Goal: Information Seeking & Learning: Learn about a topic

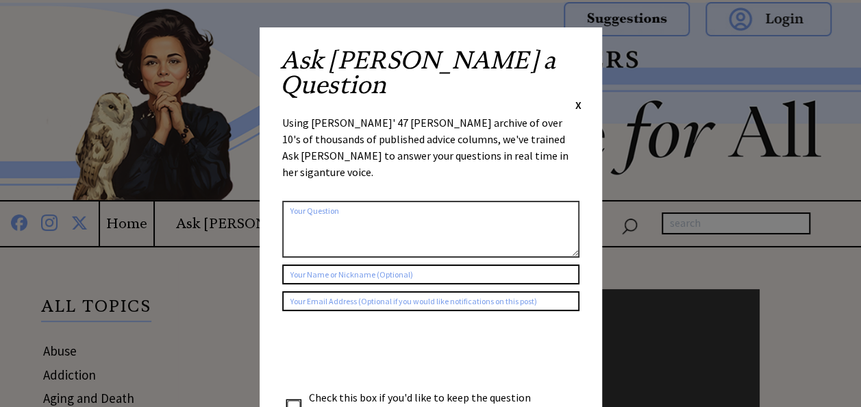
click at [575, 98] on span "X" at bounding box center [578, 105] width 6 height 14
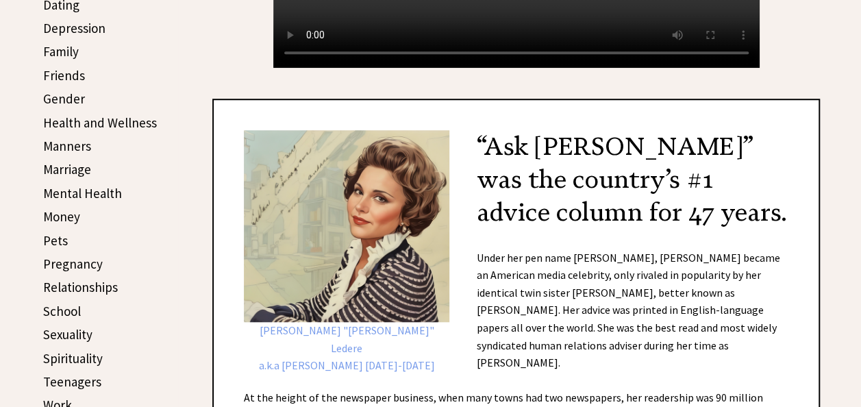
scroll to position [484, 0]
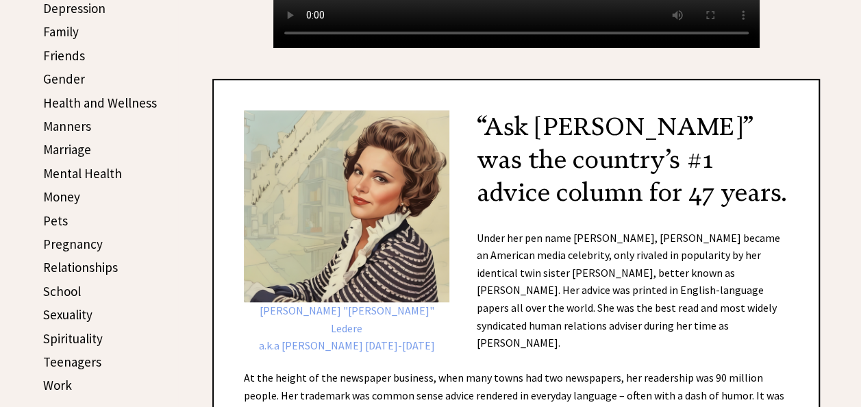
click at [89, 316] on link "Sexuality" at bounding box center [67, 314] width 49 height 16
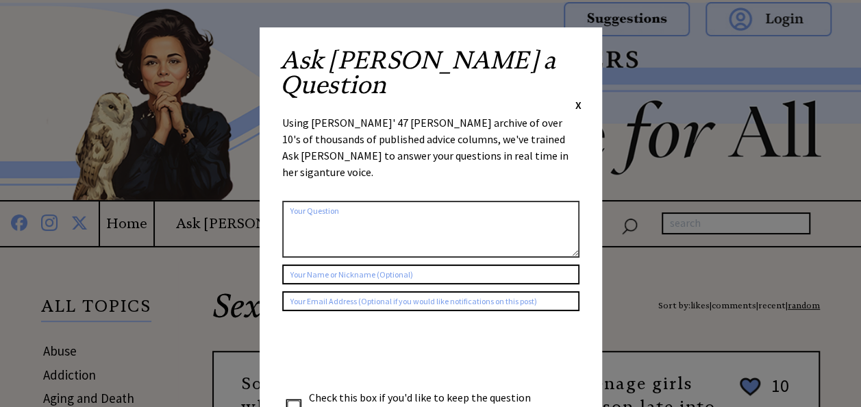
click at [580, 98] on span "X" at bounding box center [578, 105] width 6 height 14
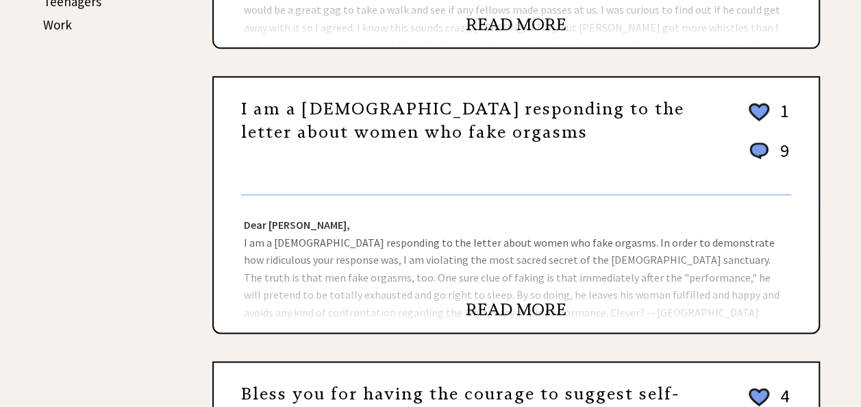
scroll to position [845, 0]
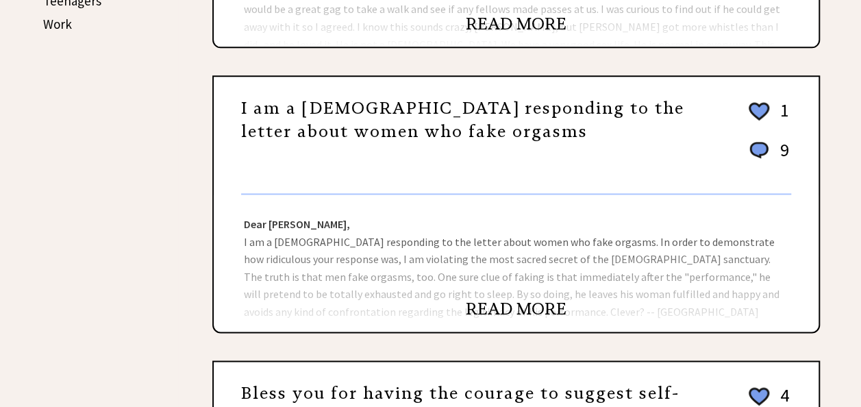
click at [517, 312] on link "READ MORE" at bounding box center [516, 309] width 101 height 21
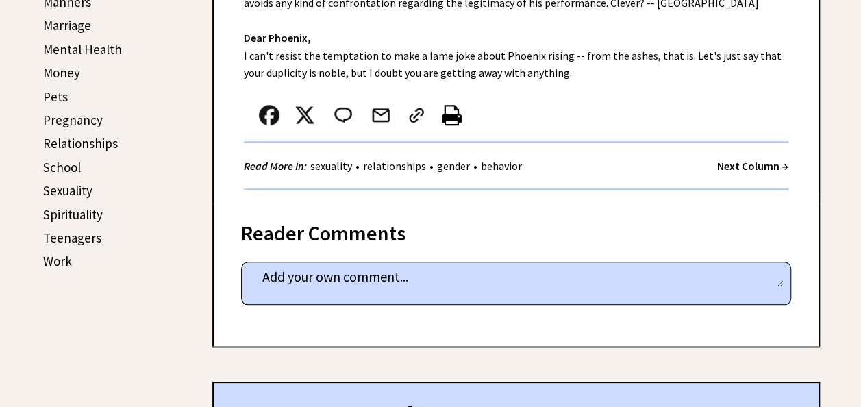
scroll to position [630, 0]
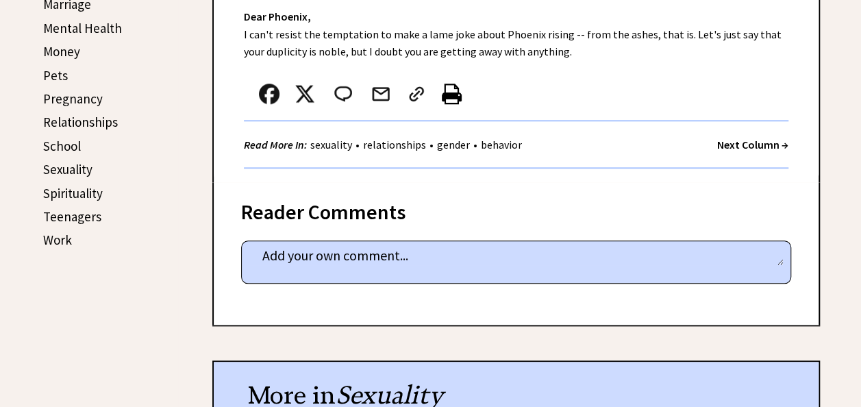
click at [361, 219] on div "Reader Comments" at bounding box center [516, 208] width 550 height 22
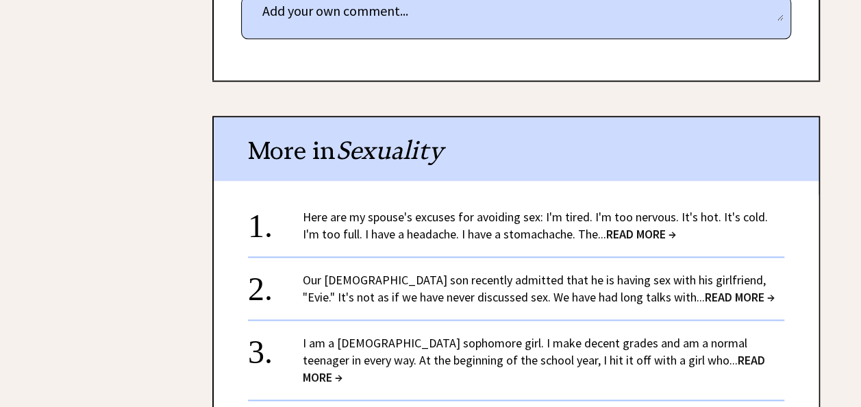
scroll to position [875, 0]
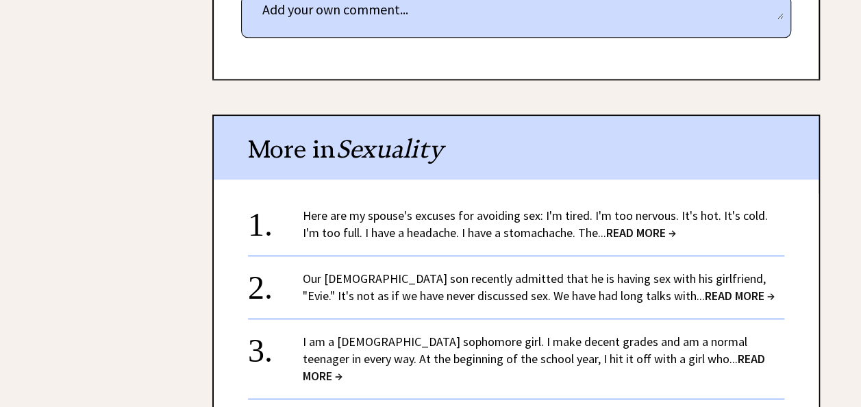
click at [625, 232] on span "READ MORE →" at bounding box center [641, 233] width 70 height 16
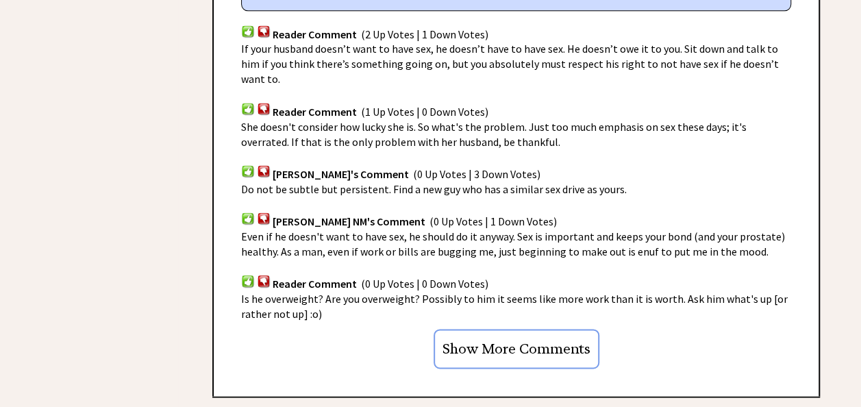
scroll to position [908, 0]
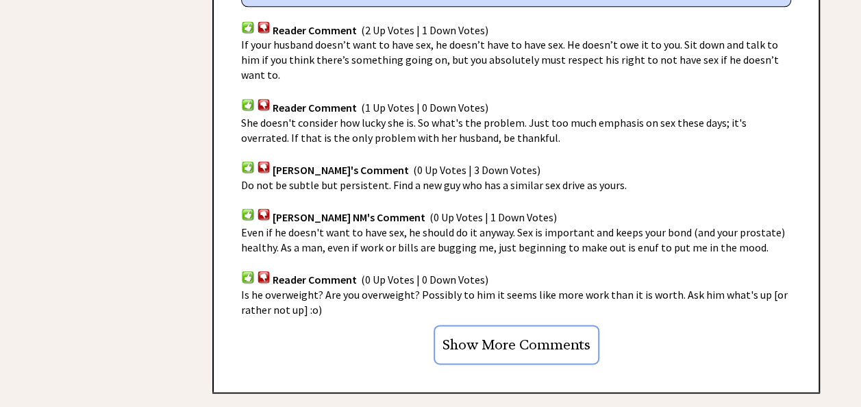
click at [519, 329] on input "Show More Comments" at bounding box center [517, 345] width 166 height 40
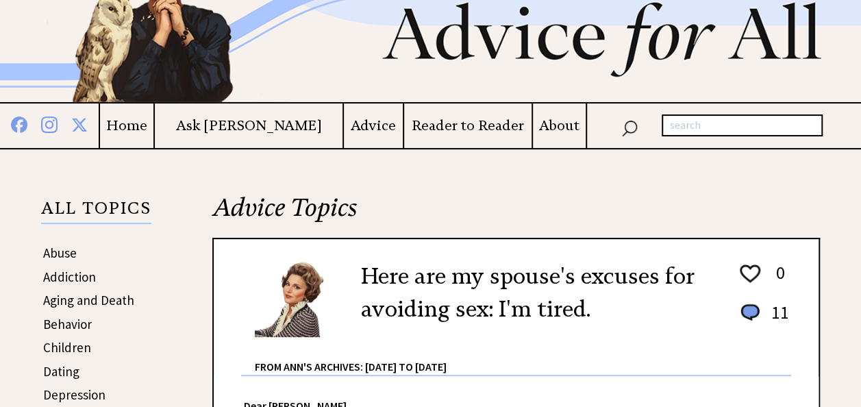
scroll to position [97, 0]
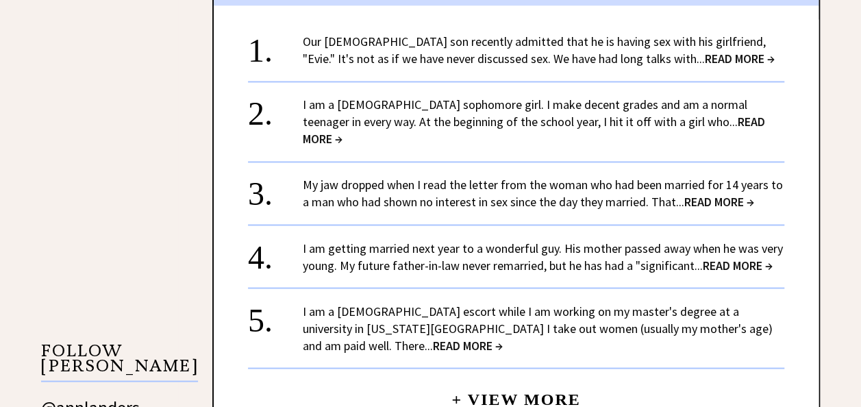
scroll to position [1051, 0]
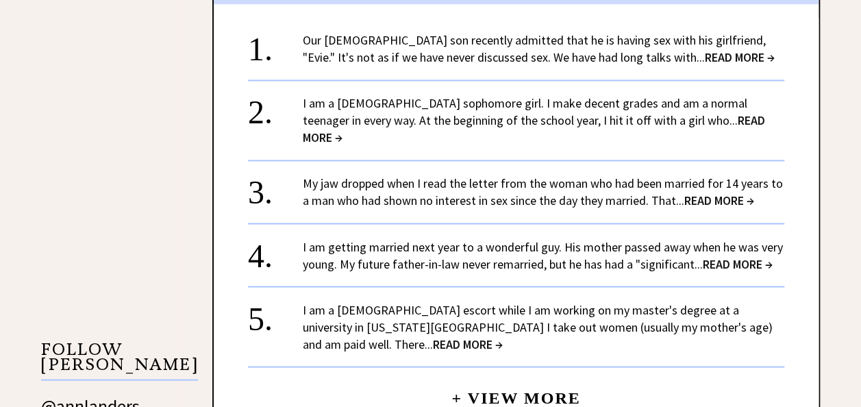
click at [447, 301] on link "I am a male escort while I am working on my master's degree at a university in …" at bounding box center [538, 326] width 470 height 50
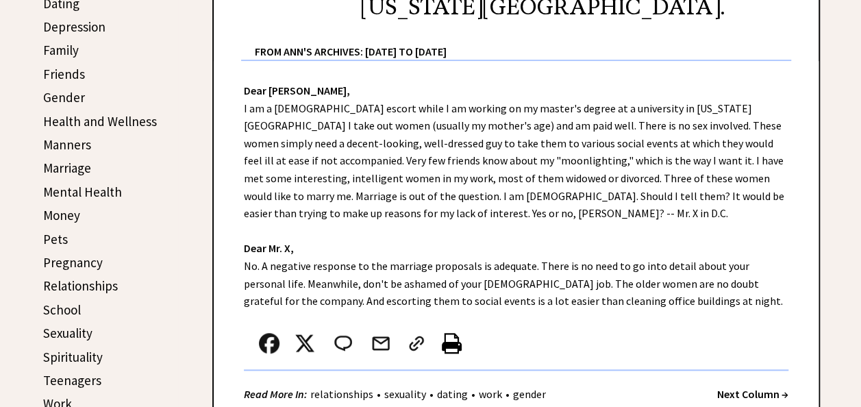
scroll to position [465, 0]
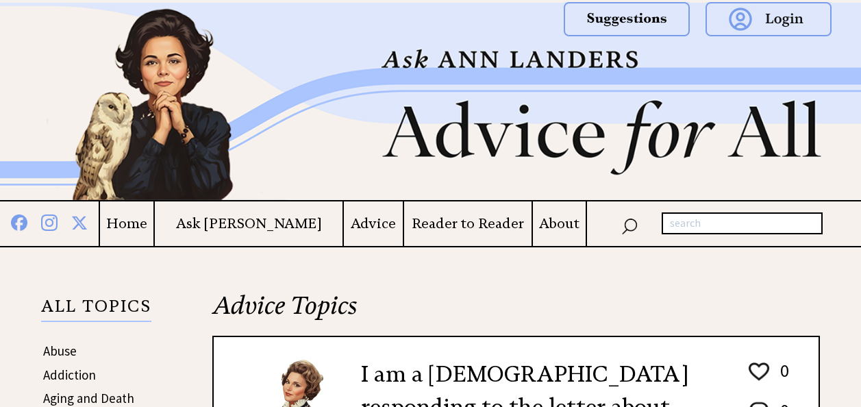
scroll to position [1051, 0]
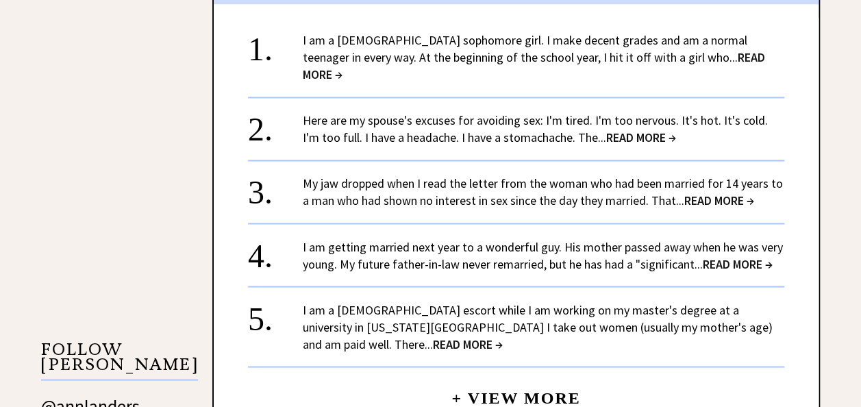
click at [511, 377] on link "+ View More" at bounding box center [515, 391] width 129 height 29
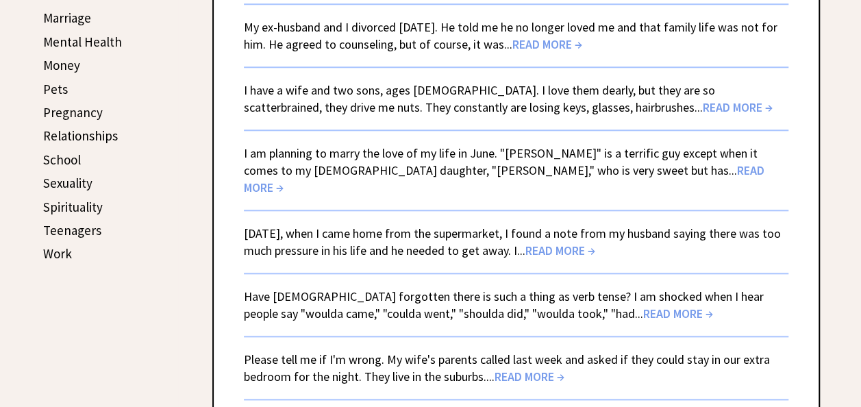
scroll to position [617, 0]
click at [507, 225] on link "Two weeks ago, when I came home from the supermarket, I found a note from my hu…" at bounding box center [512, 241] width 537 height 33
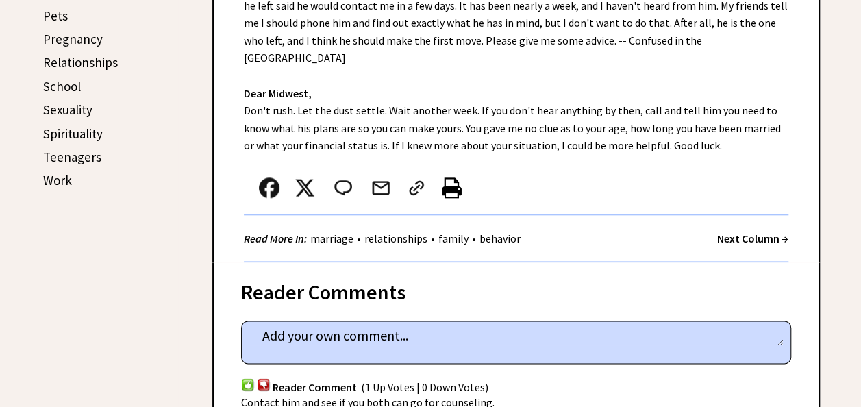
scroll to position [677, 0]
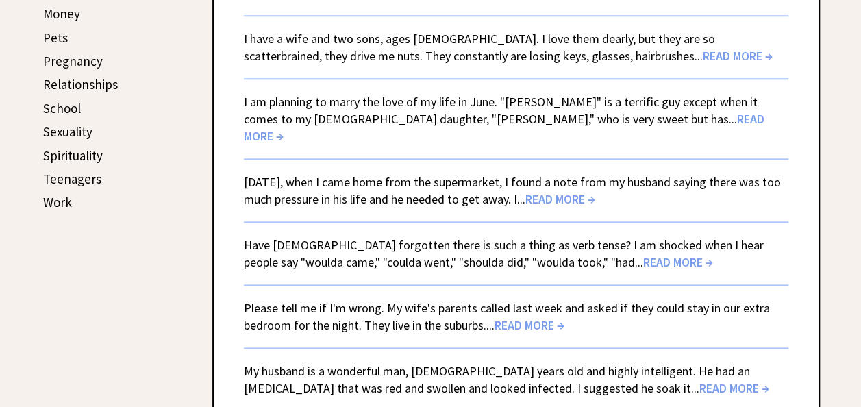
scroll to position [617, 0]
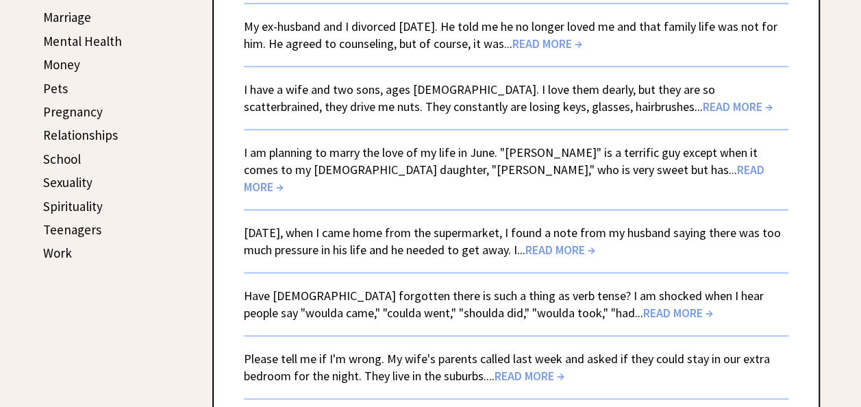
click at [532, 368] on span "READ MORE →" at bounding box center [530, 376] width 70 height 16
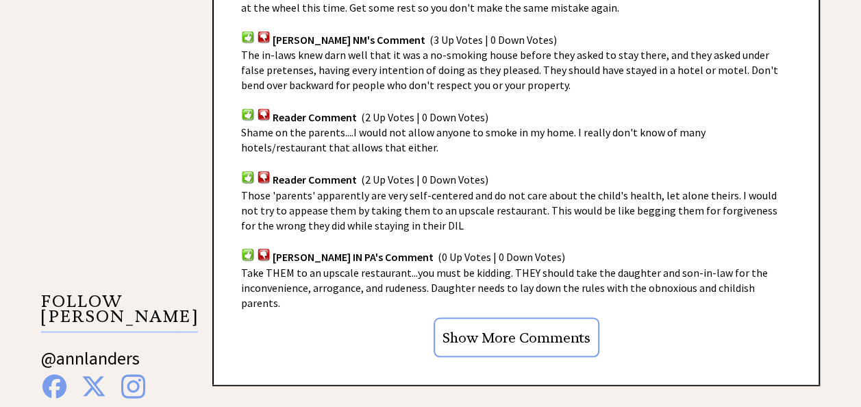
scroll to position [1108, 0]
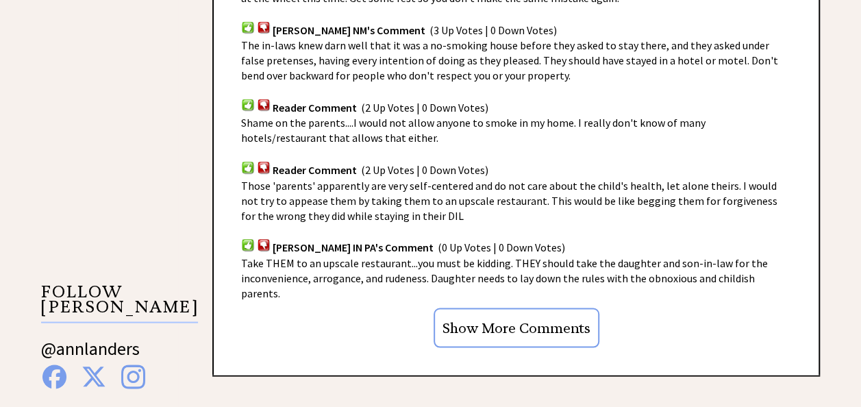
click at [523, 308] on input "Show More Comments" at bounding box center [517, 328] width 166 height 40
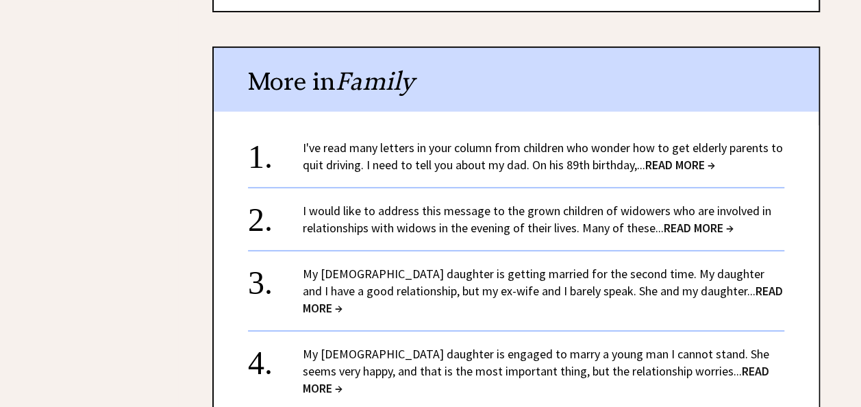
scroll to position [2200, 0]
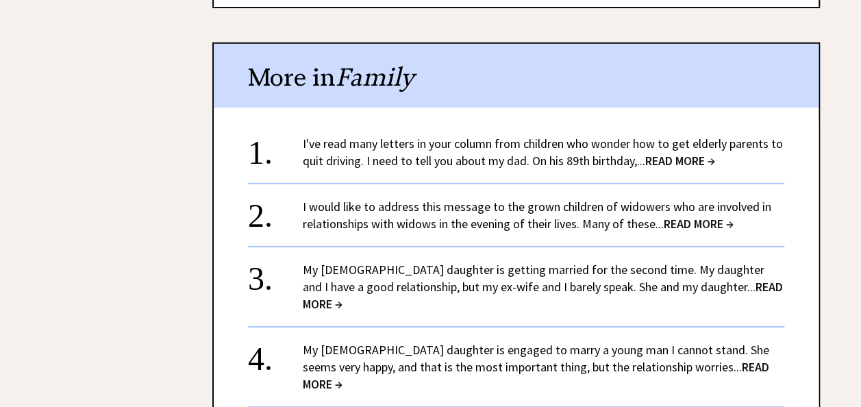
click at [495, 199] on link "I would like to address this message to the grown children of widowers who are …" at bounding box center [537, 215] width 469 height 33
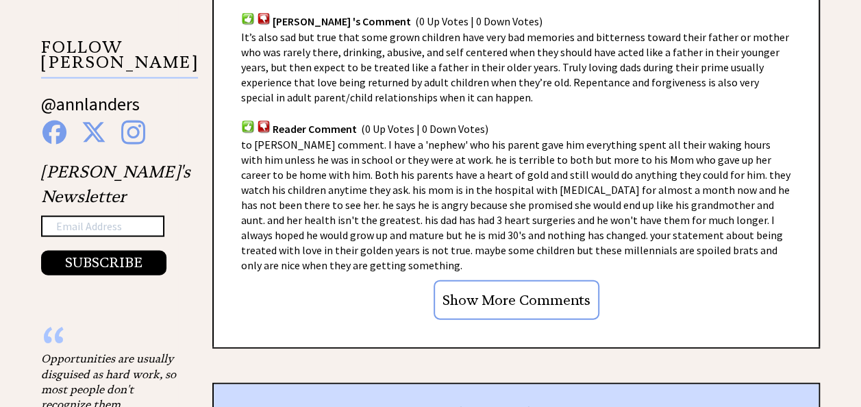
scroll to position [1355, 0]
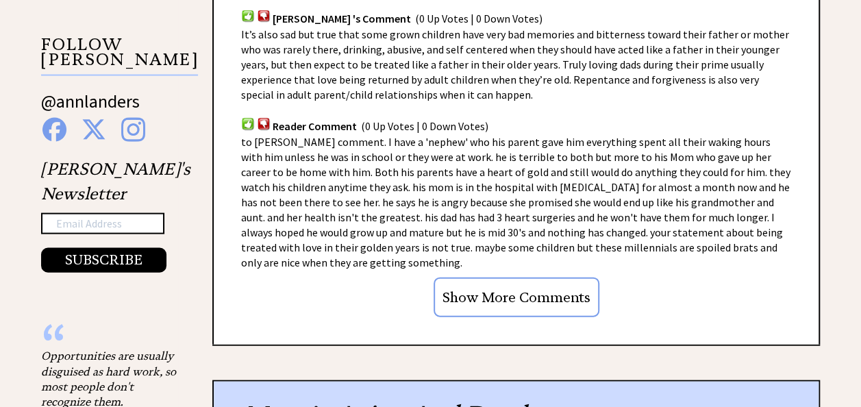
click at [512, 294] on input "Show More Comments" at bounding box center [517, 297] width 166 height 40
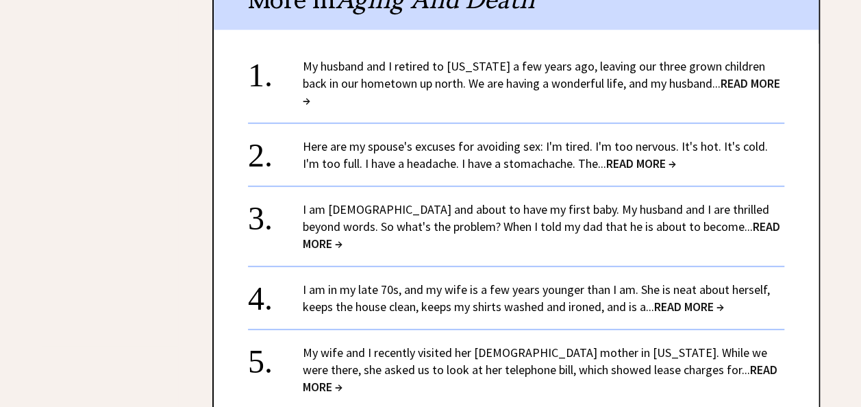
scroll to position [1974, 0]
click at [705, 361] on span "READ MORE →" at bounding box center [540, 377] width 475 height 33
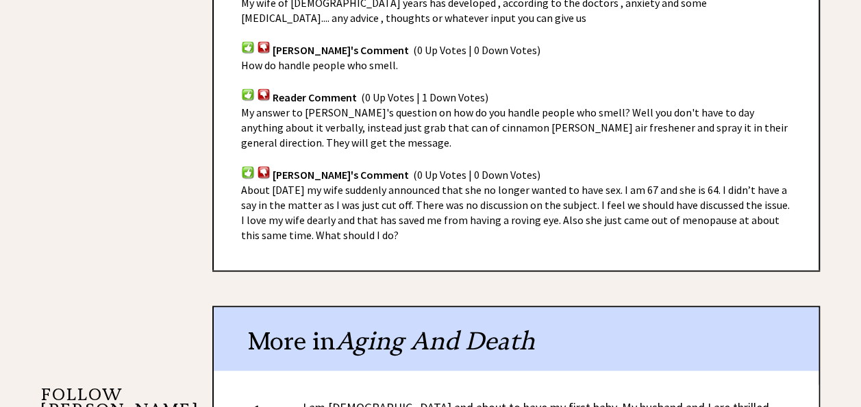
scroll to position [1007, 0]
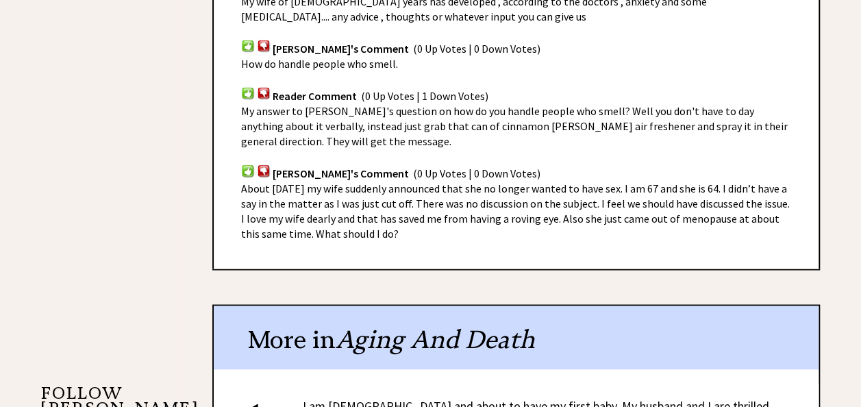
click at [399, 182] on span "About [DATE] my wife suddenly announced that she no longer wanted to have sex. …" at bounding box center [515, 211] width 549 height 59
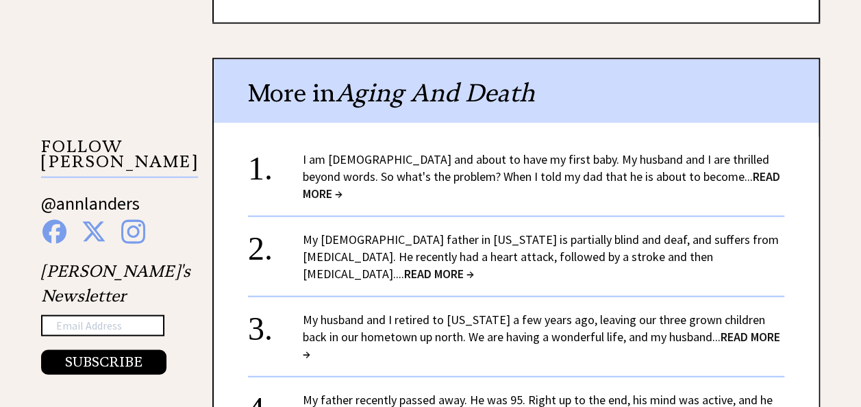
scroll to position [1256, 0]
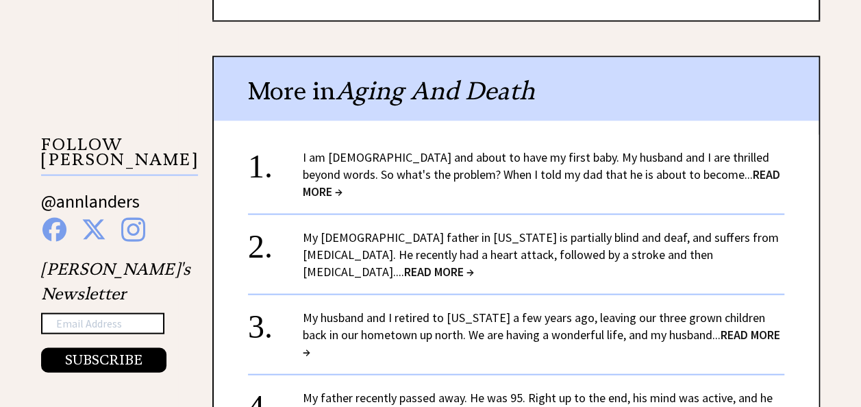
click at [681, 406] on span "READ MORE →" at bounding box center [691, 414] width 70 height 16
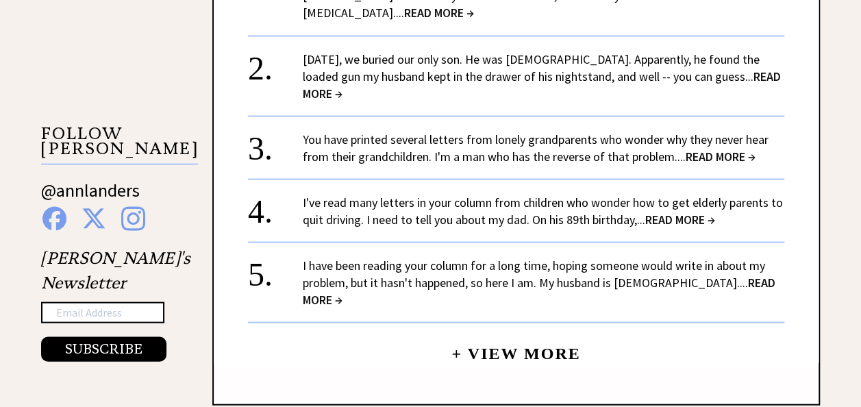
scroll to position [1267, 0]
click at [608, 256] on link "I have been reading your column for a long time, hoping someone would write in …" at bounding box center [539, 281] width 473 height 50
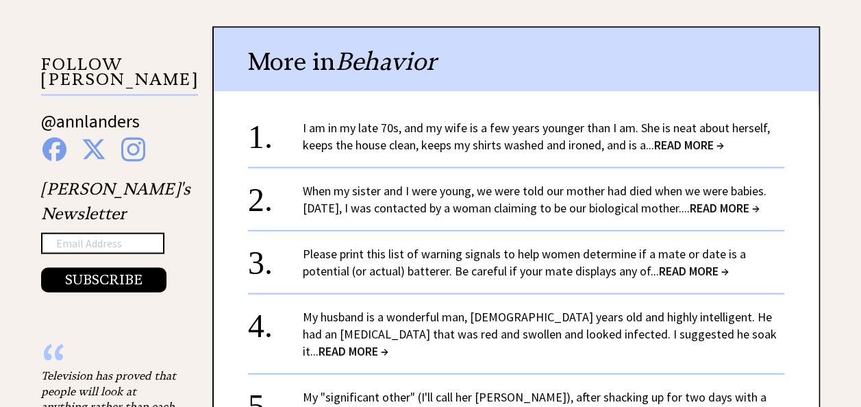
scroll to position [1336, 0]
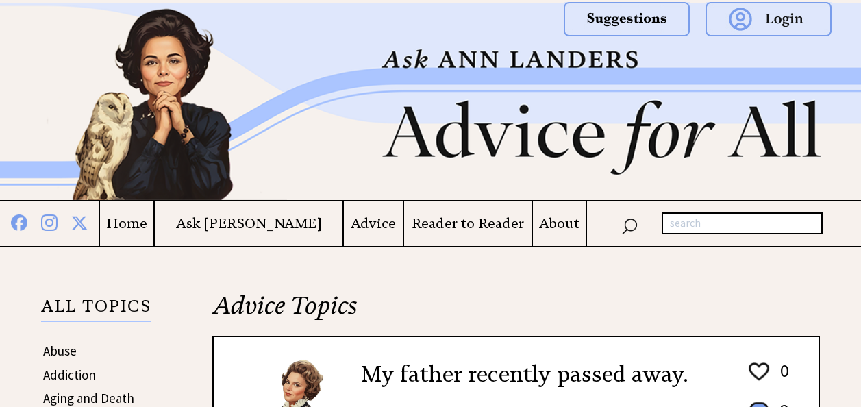
scroll to position [1268, 0]
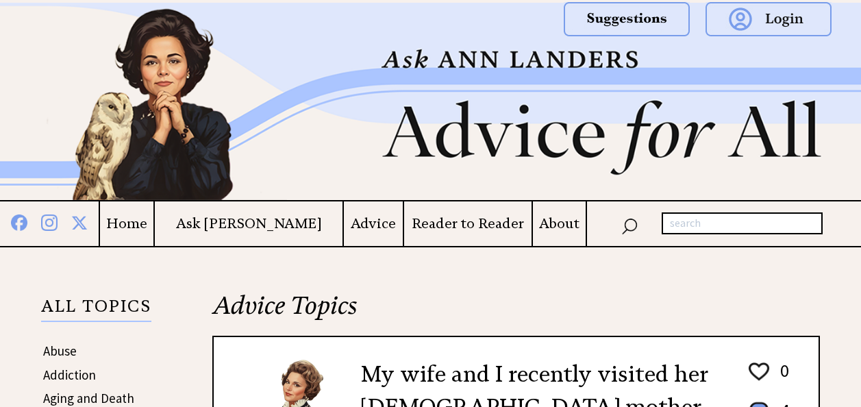
scroll to position [1256, 0]
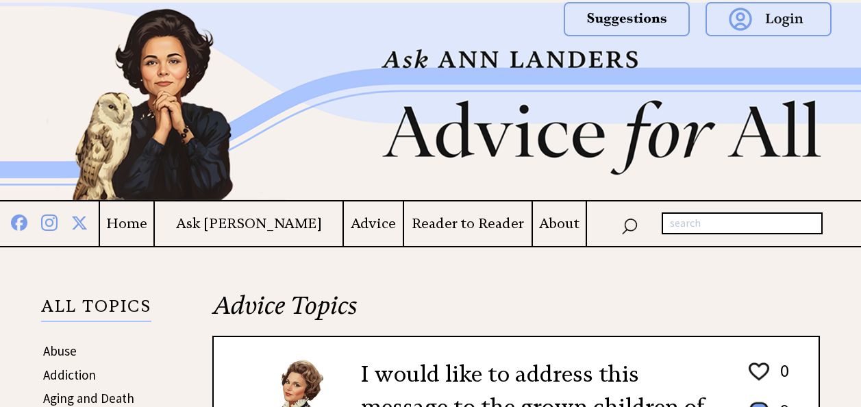
scroll to position [1767, 0]
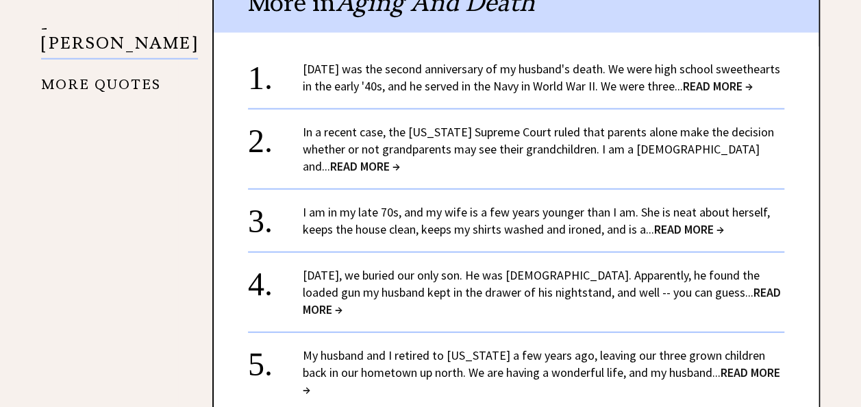
click at [684, 152] on link "In a recent case, the Florida Supreme Court ruled that parents alone make the d…" at bounding box center [538, 149] width 471 height 50
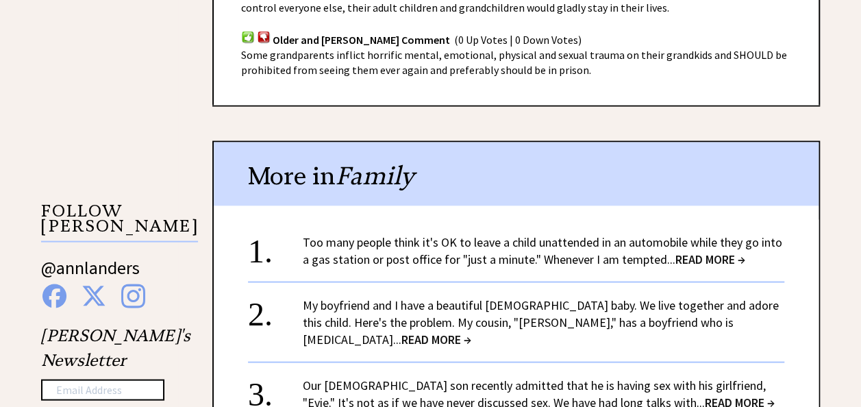
scroll to position [1192, 0]
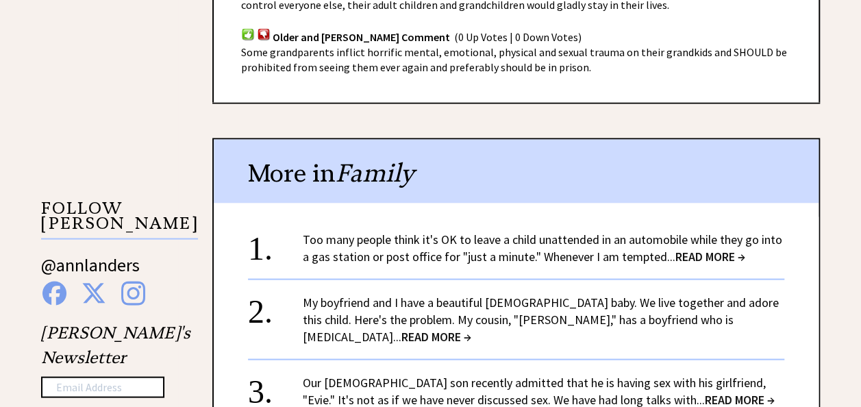
click at [520, 374] on link "Our [DEMOGRAPHIC_DATA] son recently admitted that he is having sex with his gir…" at bounding box center [539, 390] width 472 height 33
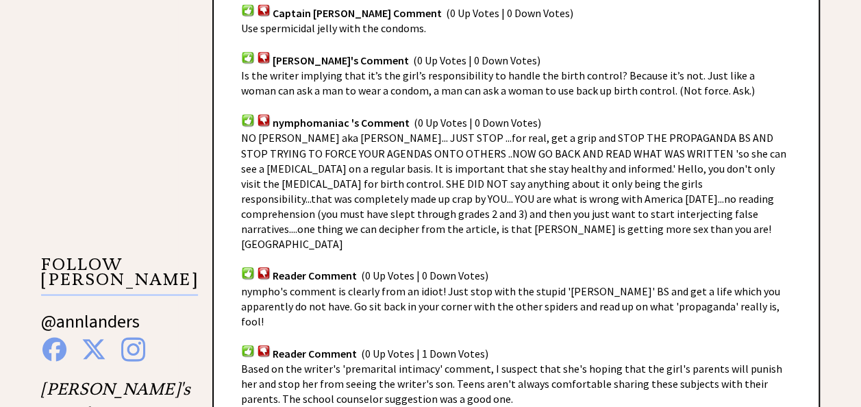
scroll to position [1141, 0]
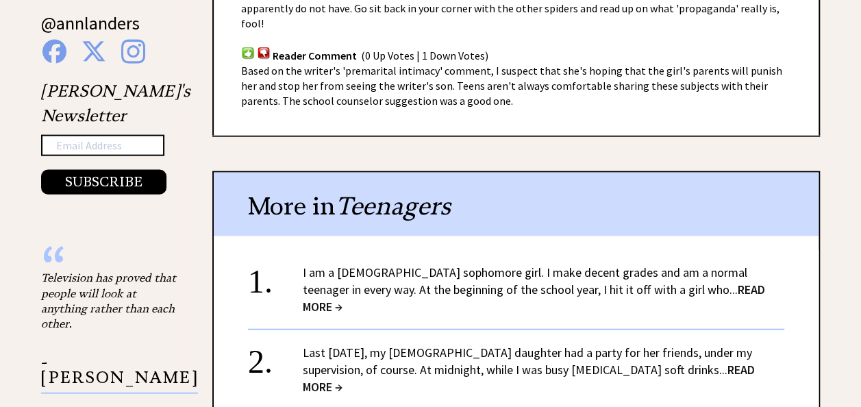
scroll to position [1436, 0]
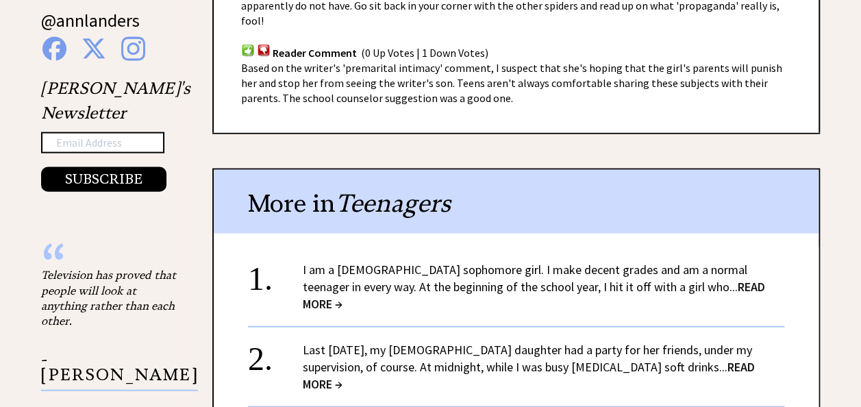
click at [527, 342] on link "Last New Year's Eve, my 15-year-old daughter had a party for her friends, under…" at bounding box center [529, 367] width 452 height 50
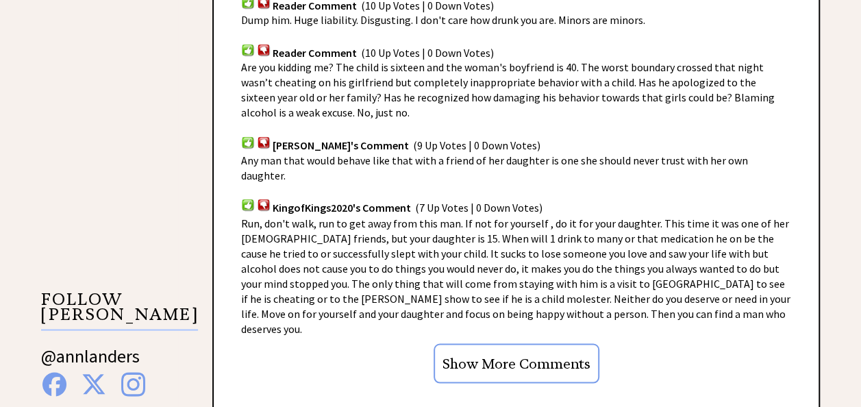
scroll to position [1107, 0]
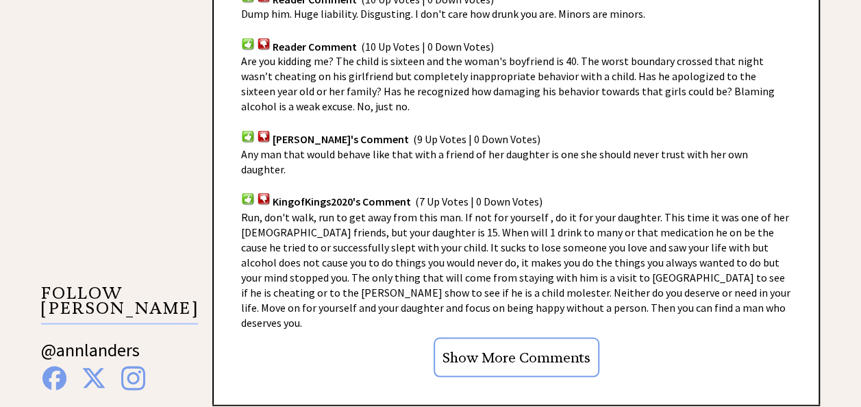
click at [548, 337] on input "Show More Comments" at bounding box center [517, 357] width 166 height 40
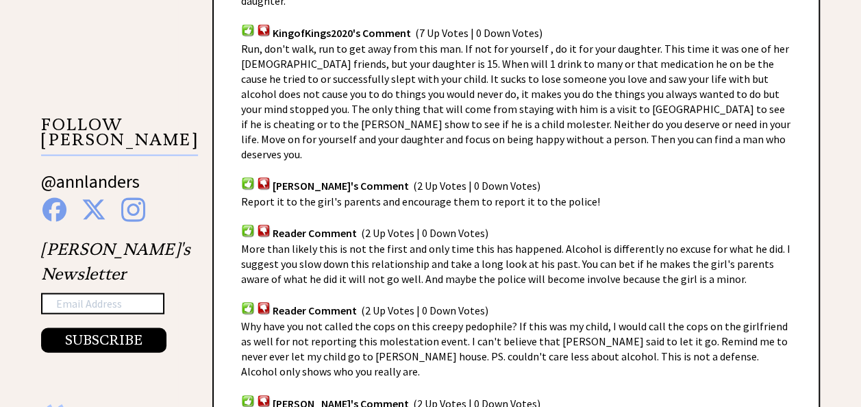
scroll to position [1273, 0]
